Goal: Find specific page/section: Find specific page/section

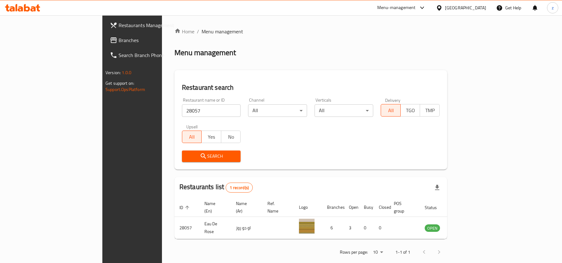
scroll to position [3, 0]
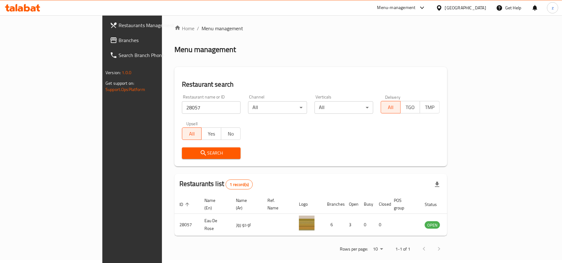
click at [476, 4] on div "Qatar" at bounding box center [461, 7] width 60 height 15
click at [476, 9] on div "Qatar" at bounding box center [465, 7] width 41 height 7
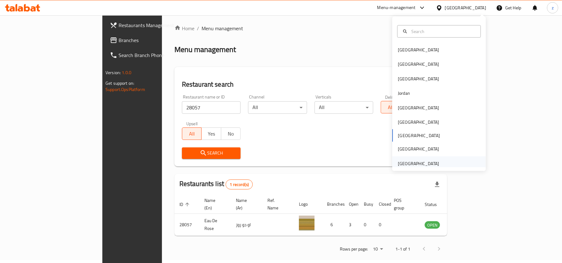
click at [421, 165] on div "[GEOGRAPHIC_DATA]" at bounding box center [418, 163] width 41 height 7
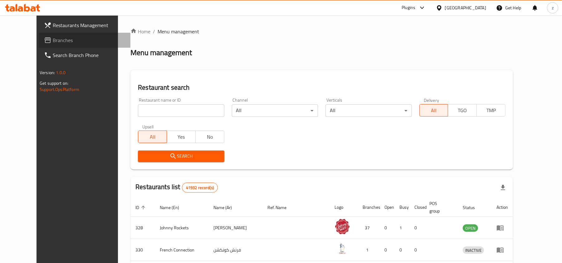
click at [46, 45] on link "Branches" at bounding box center [84, 40] width 91 height 15
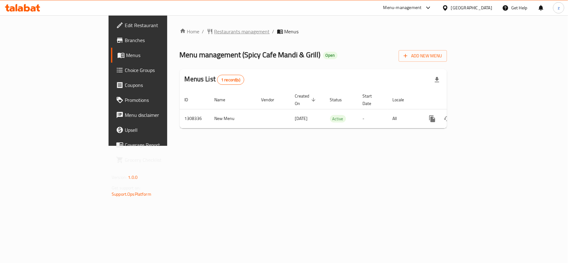
click at [214, 32] on span "Restaurants management" at bounding box center [242, 31] width 56 height 7
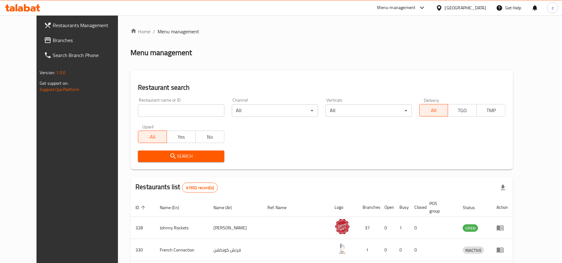
click at [148, 108] on input "search" at bounding box center [181, 111] width 86 height 12
paste input "704847"
type input "704847"
click at [173, 151] on button "Search" at bounding box center [181, 157] width 86 height 12
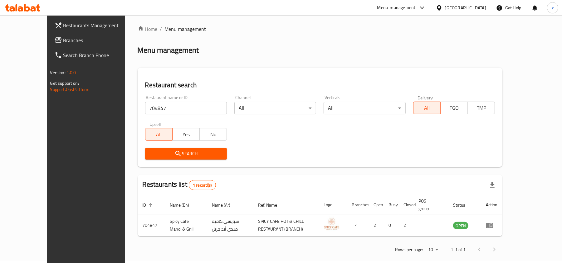
scroll to position [3, 0]
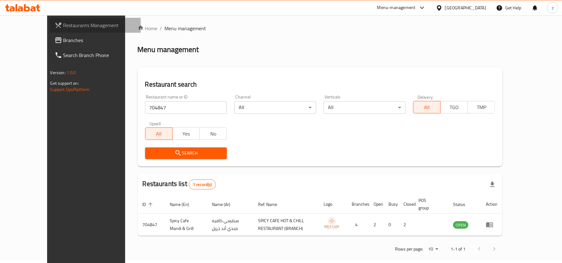
click at [50, 31] on link "Restaurants Management" at bounding box center [95, 25] width 91 height 15
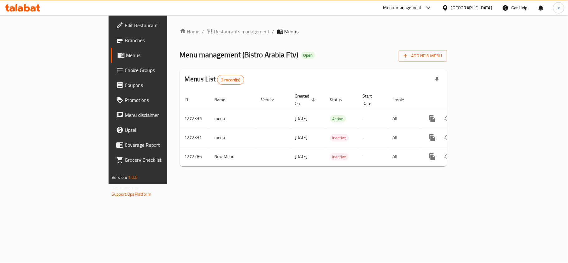
click at [214, 32] on span "Restaurants management" at bounding box center [242, 31] width 56 height 7
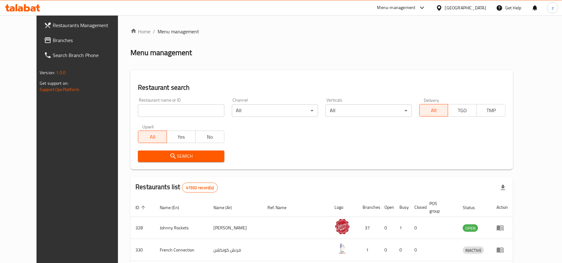
click at [163, 110] on input "search" at bounding box center [181, 111] width 86 height 12
paste input "690101"
type input "690101"
click at [173, 153] on span "Search" at bounding box center [181, 157] width 76 height 8
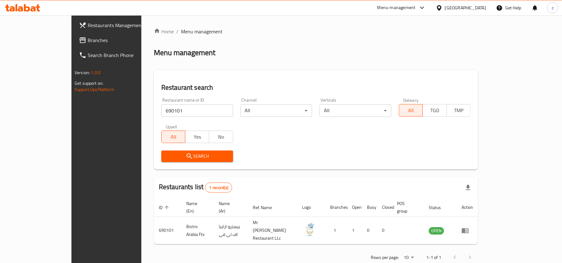
click at [88, 37] on span "Branches" at bounding box center [124, 40] width 73 height 7
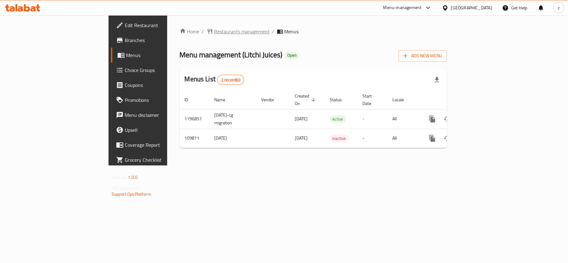
click at [214, 34] on span "Restaurants management" at bounding box center [242, 31] width 56 height 7
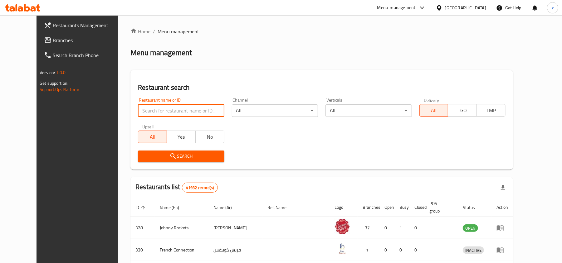
click at [168, 110] on input "search" at bounding box center [181, 111] width 86 height 12
paste input "604199"
type input "604199"
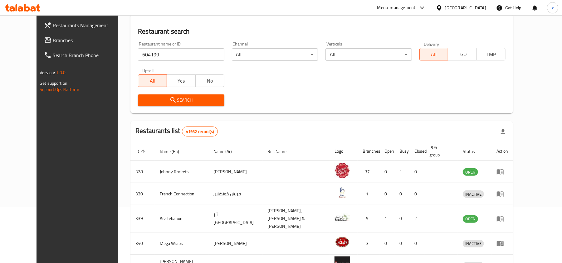
scroll to position [41, 0]
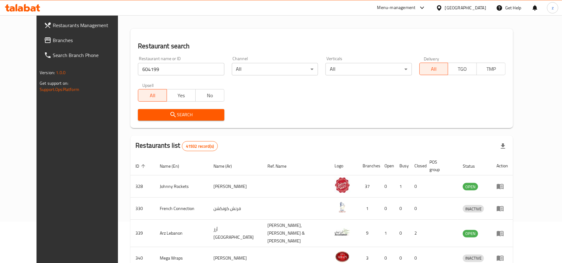
click at [169, 112] on icon "submit" at bounding box center [172, 114] width 7 height 7
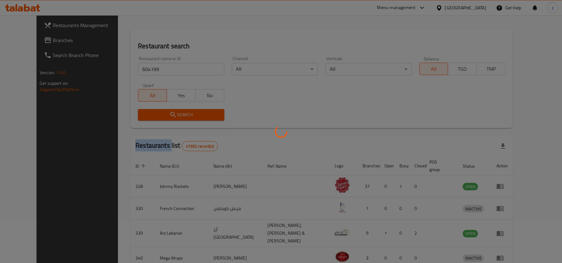
click at [156, 112] on div at bounding box center [281, 131] width 562 height 263
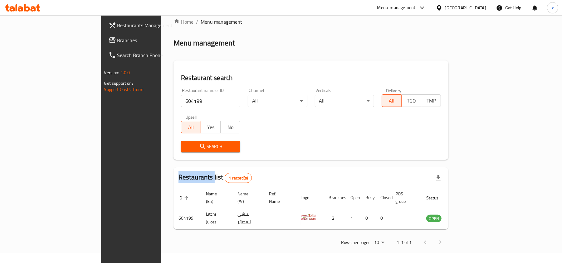
scroll to position [0, 0]
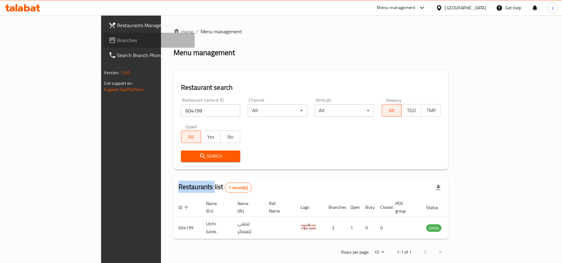
click at [117, 44] on span "Branches" at bounding box center [153, 40] width 73 height 7
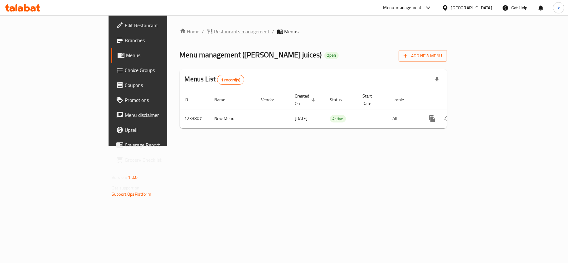
click at [214, 31] on span "Restaurants management" at bounding box center [242, 31] width 56 height 7
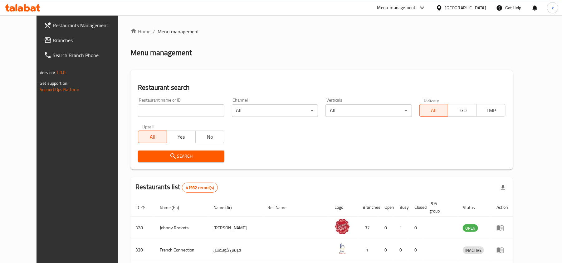
click at [151, 111] on input "search" at bounding box center [181, 111] width 86 height 12
paste input "677869"
type input "677869"
click at [154, 151] on button "Search" at bounding box center [181, 157] width 86 height 12
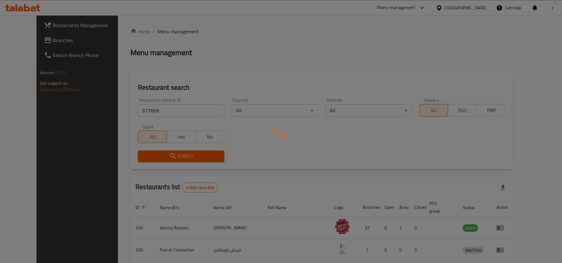
scroll to position [3, 0]
